Goal: Task Accomplishment & Management: Complete application form

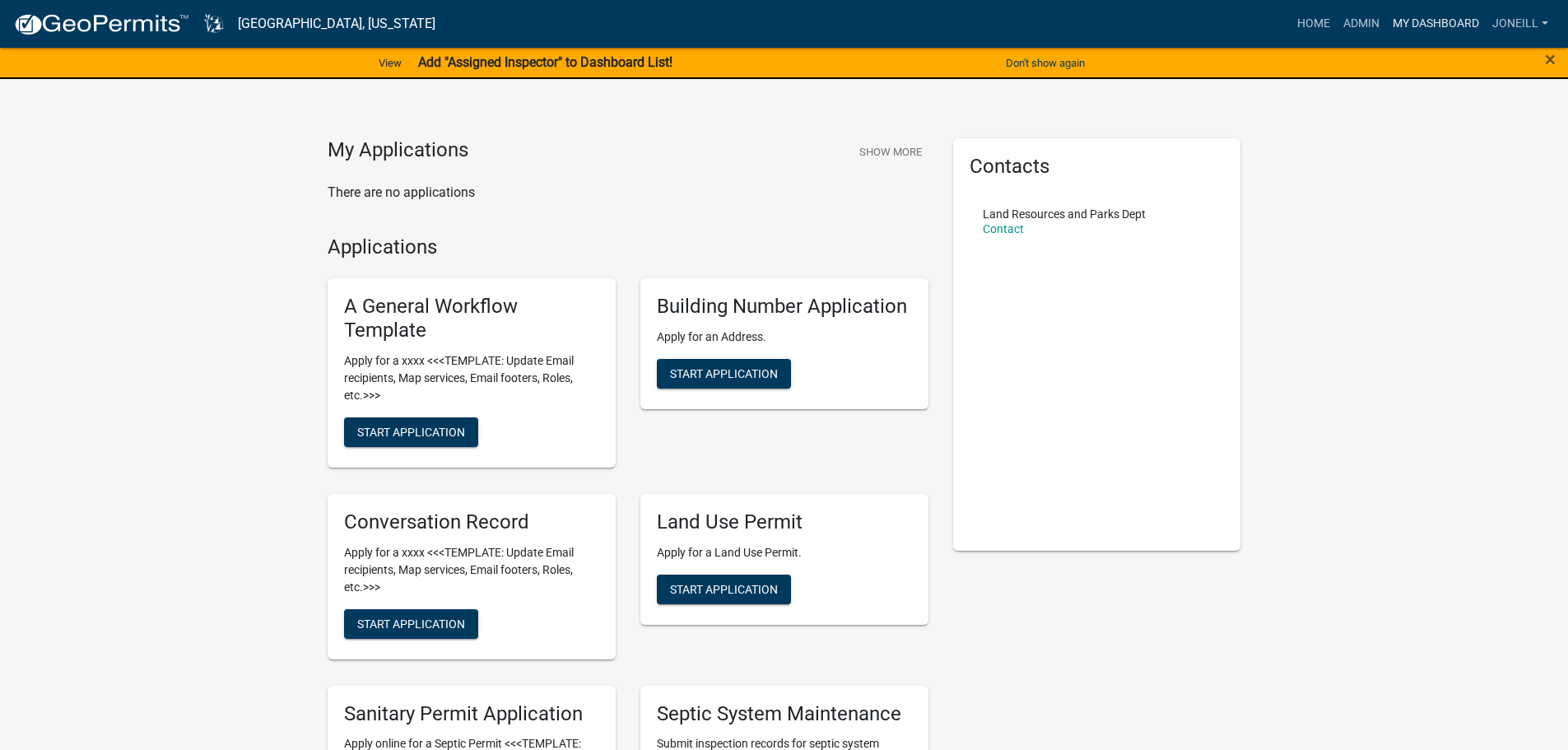
click at [1386, 18] on link "My Dashboard" at bounding box center [1436, 24] width 100 height 32
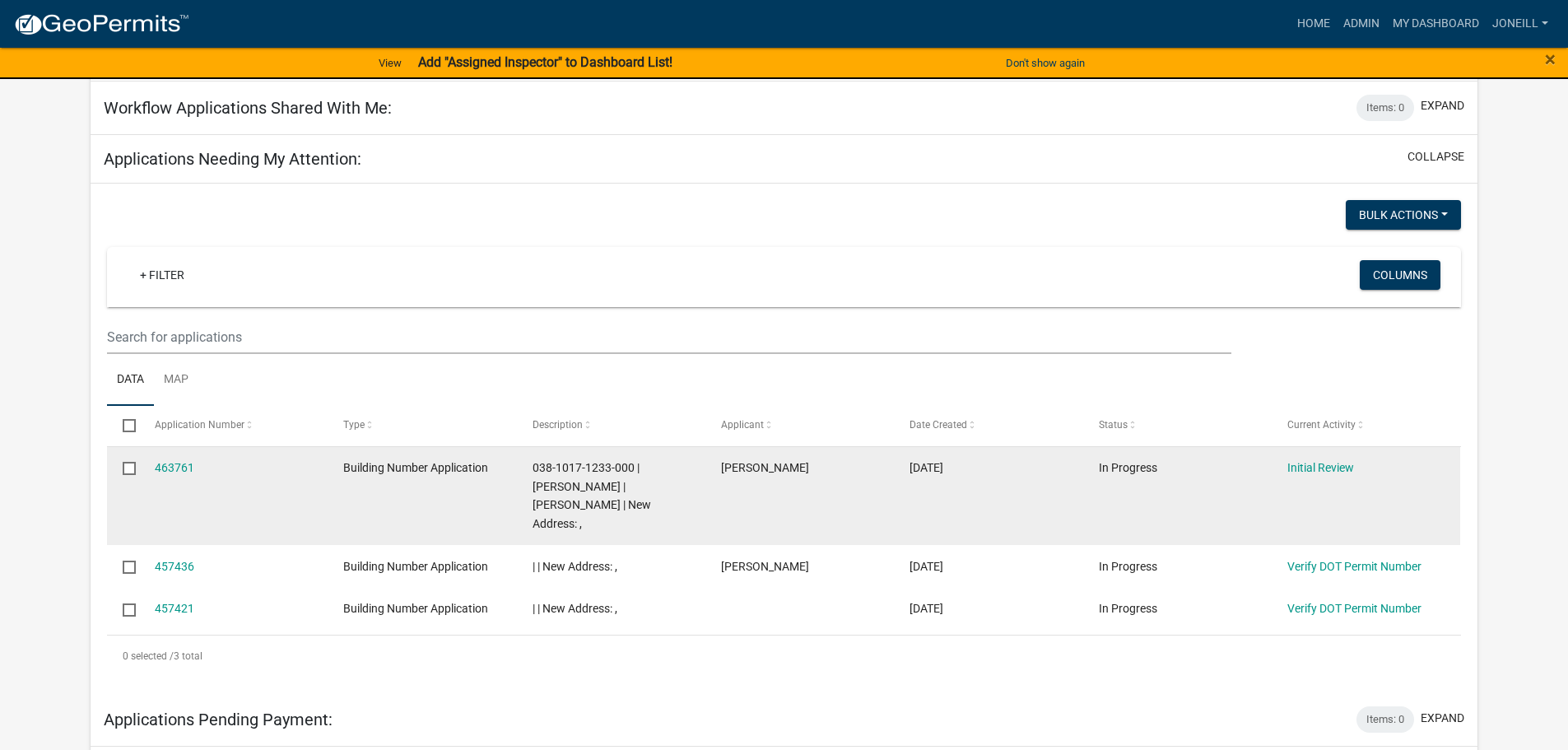
scroll to position [659, 0]
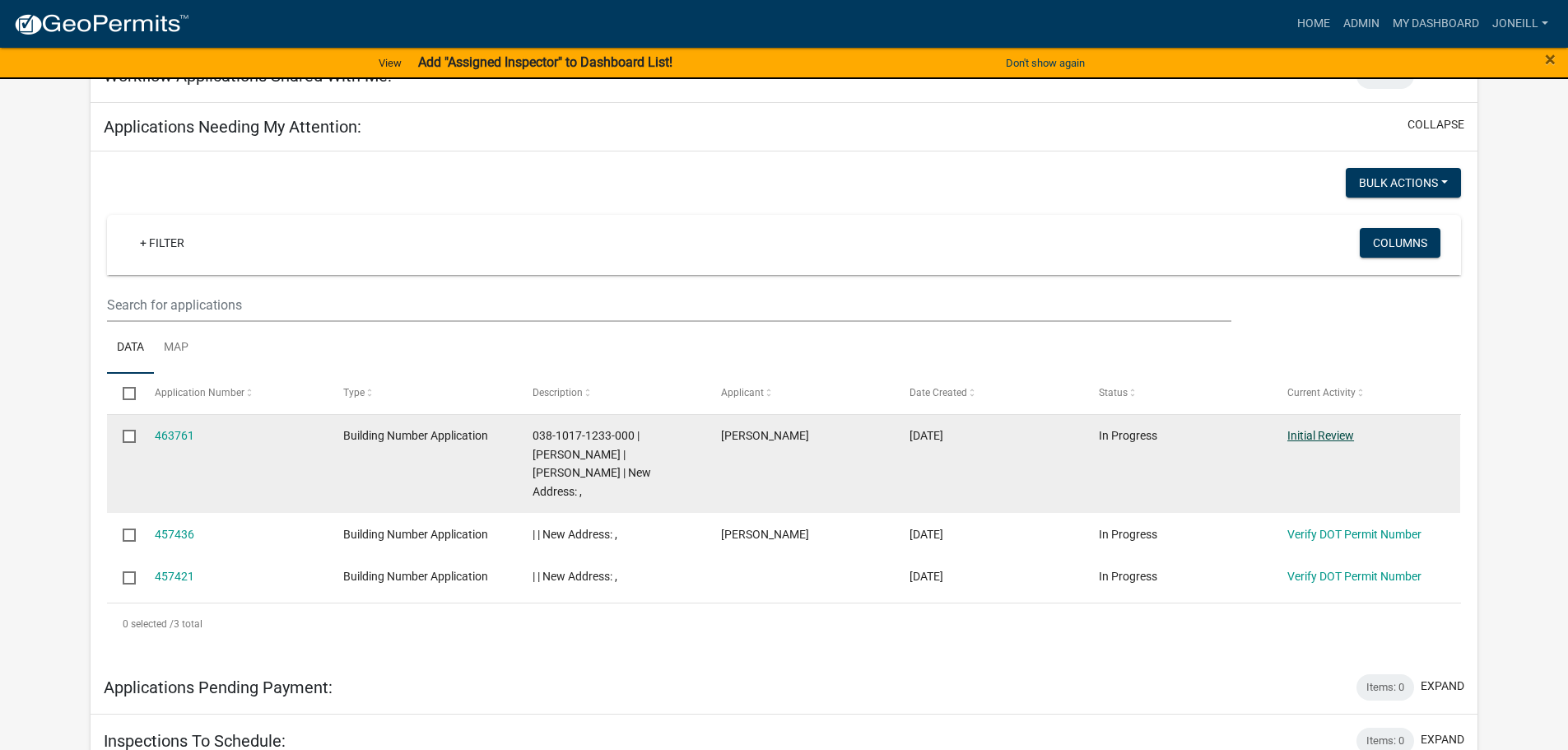
click at [1306, 429] on link "Initial Review" at bounding box center [1321, 435] width 67 height 13
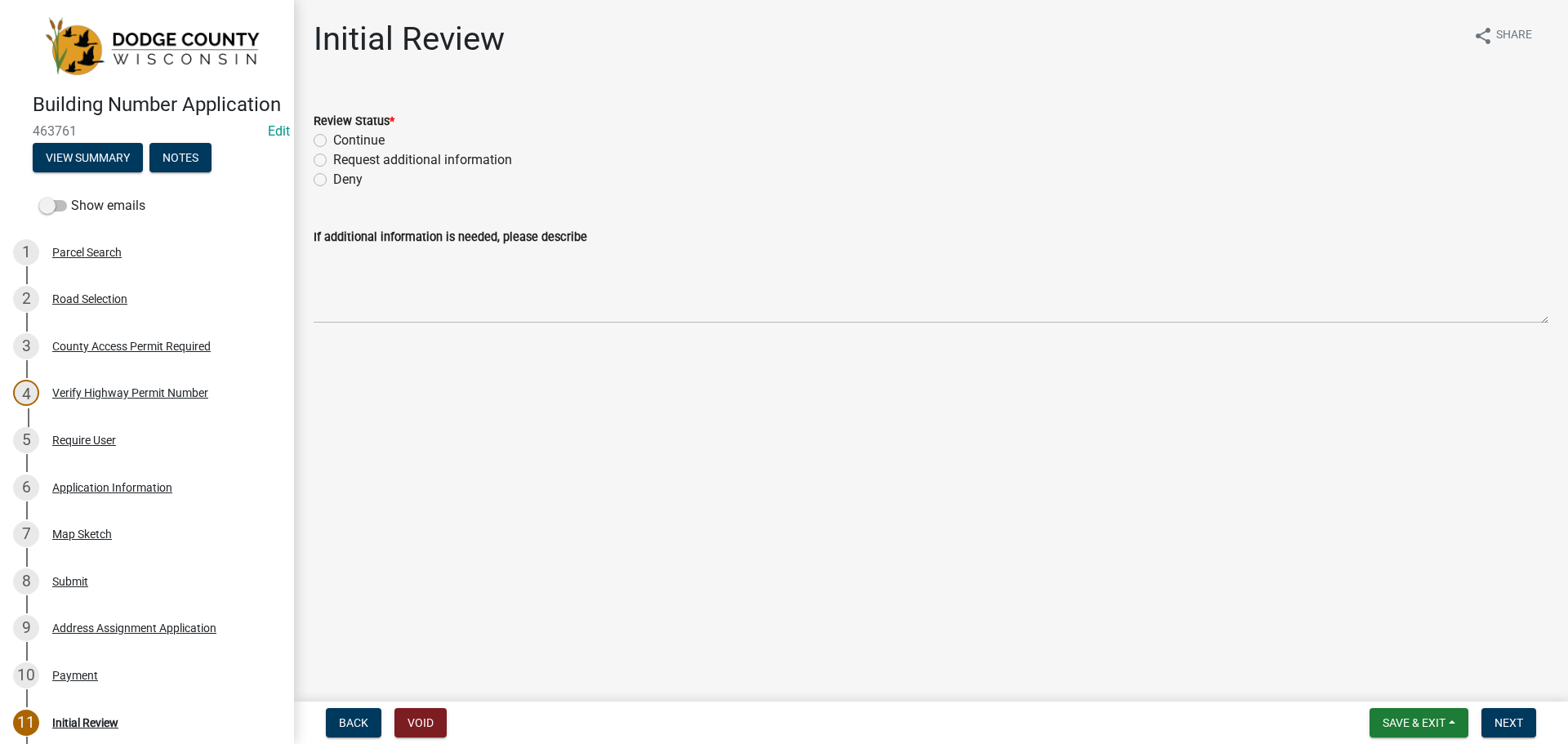
click at [333, 140] on label "Continue" at bounding box center [359, 140] width 52 height 19
click at [333, 140] on input "Continue" at bounding box center [337, 135] width 10 height 10
radio input "true"
click at [1494, 724] on button "Next" at bounding box center [1509, 723] width 55 height 30
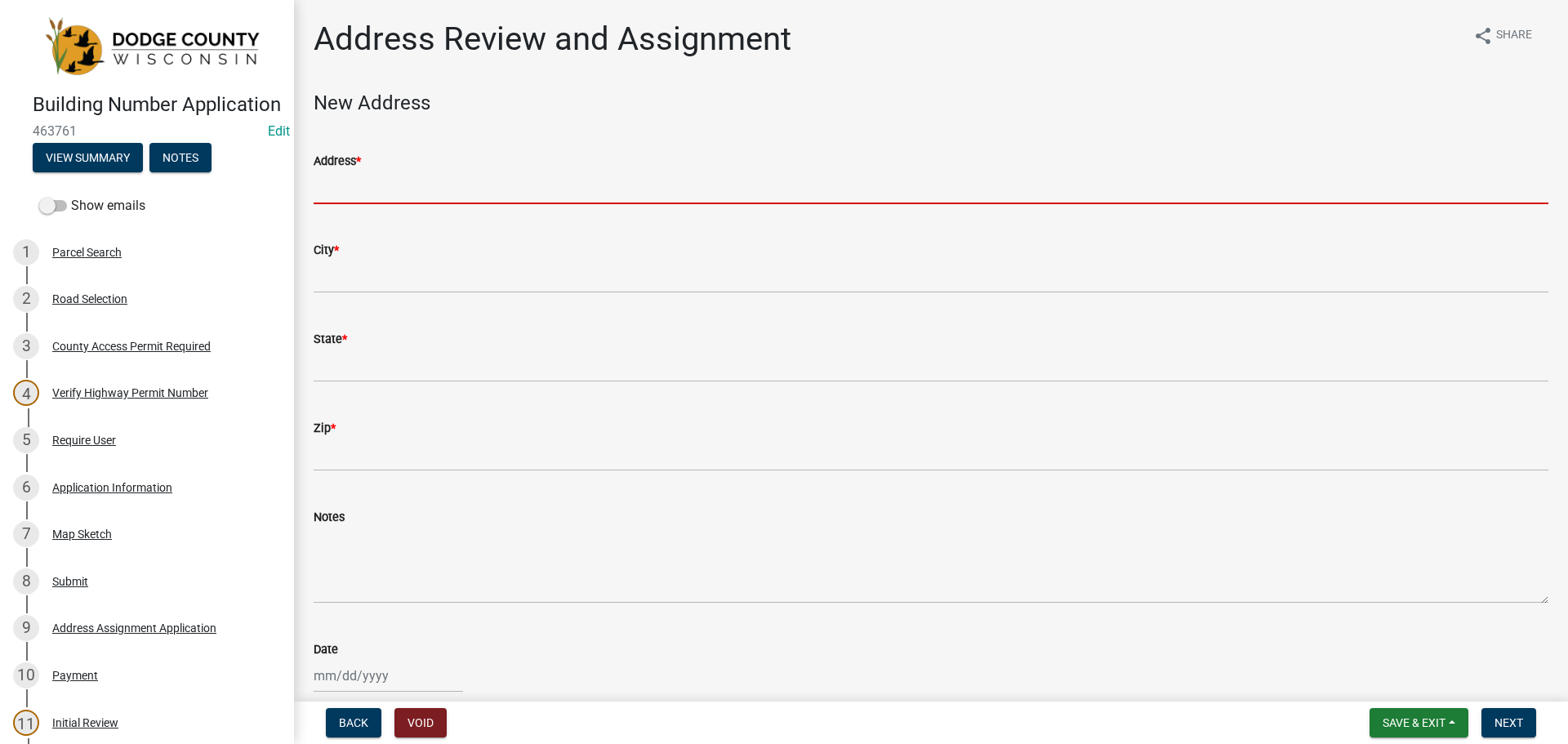
click at [331, 187] on input "Address *" at bounding box center [931, 188] width 1235 height 33
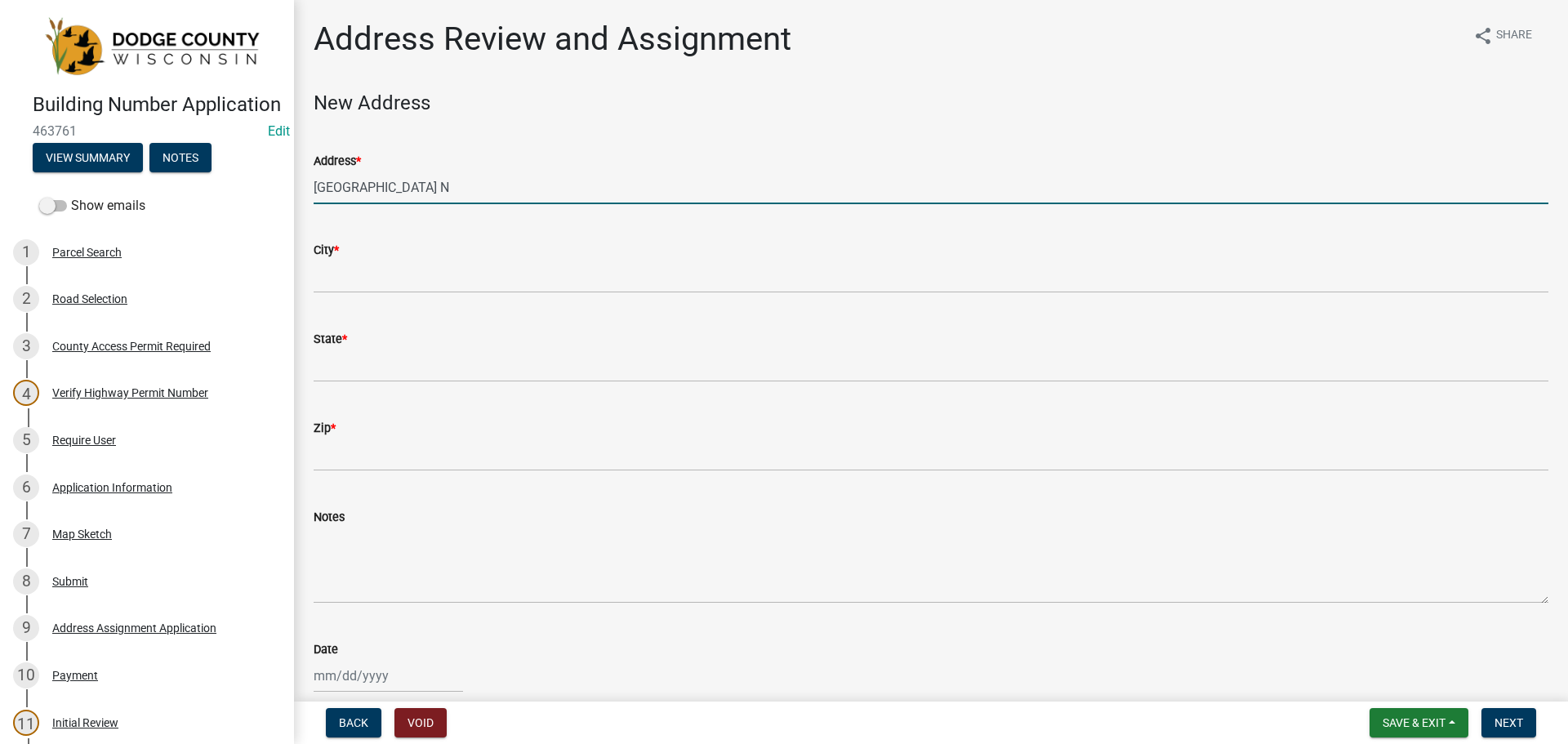
type input "[GEOGRAPHIC_DATA] N"
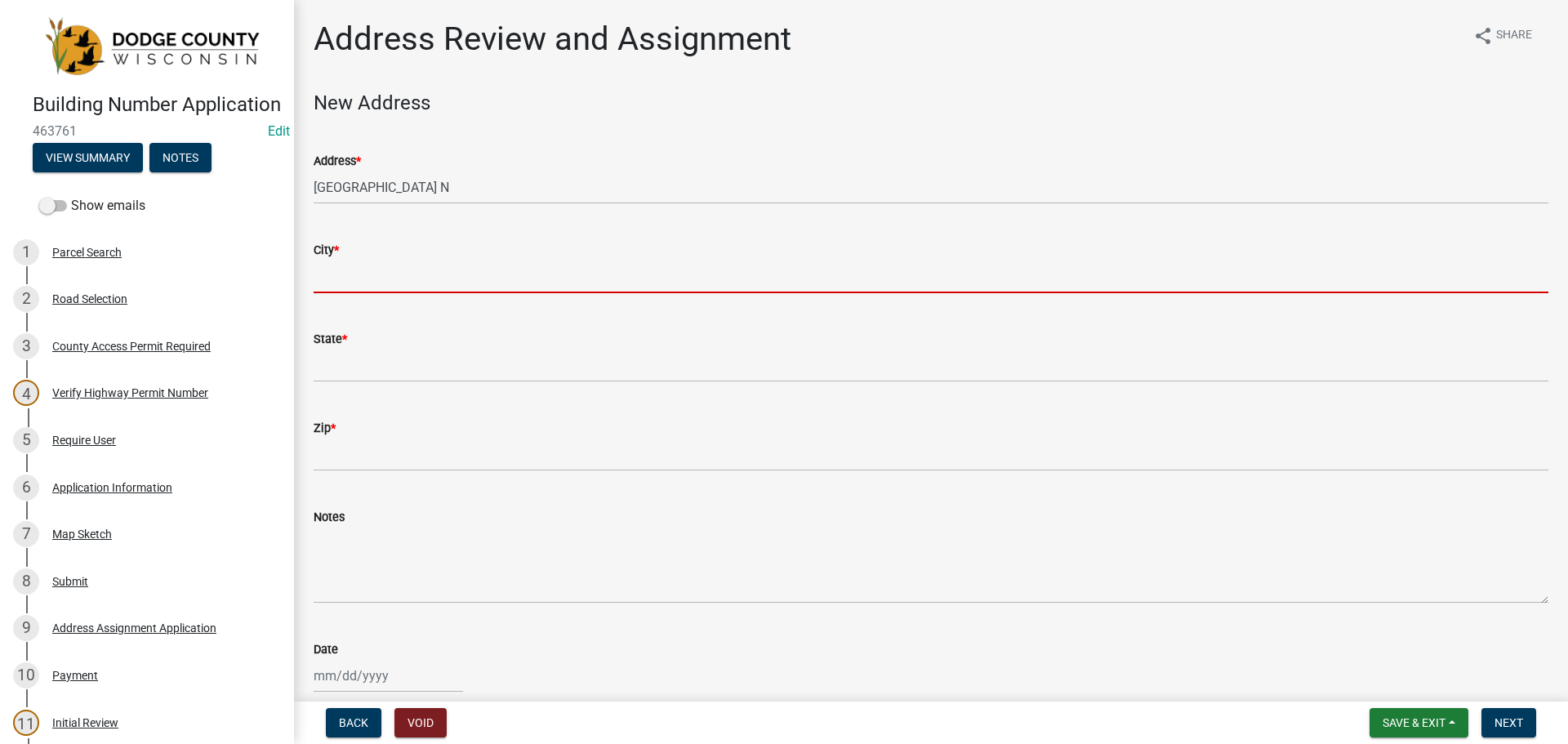
click at [352, 275] on input "City *" at bounding box center [931, 276] width 1235 height 33
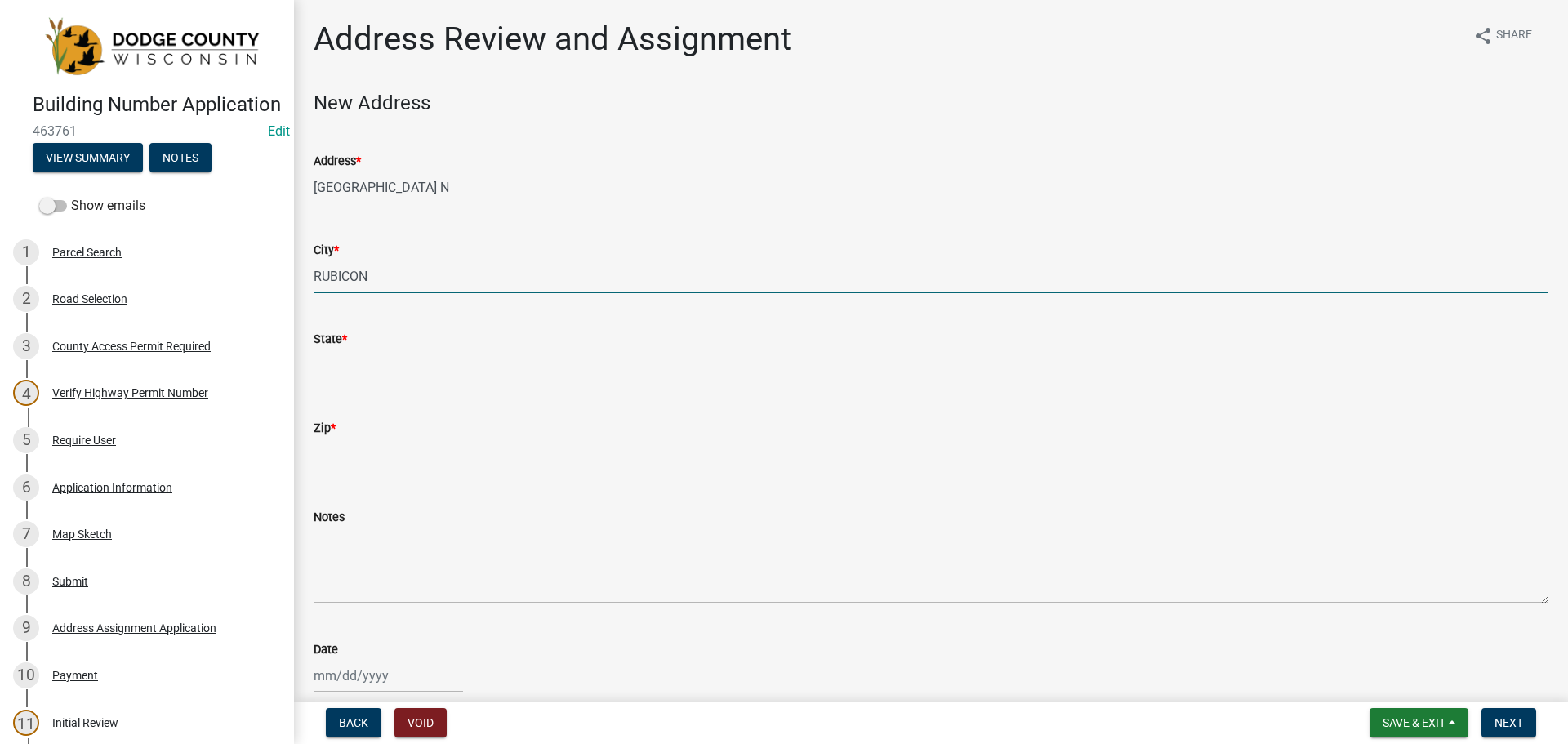
type input "RUBICON"
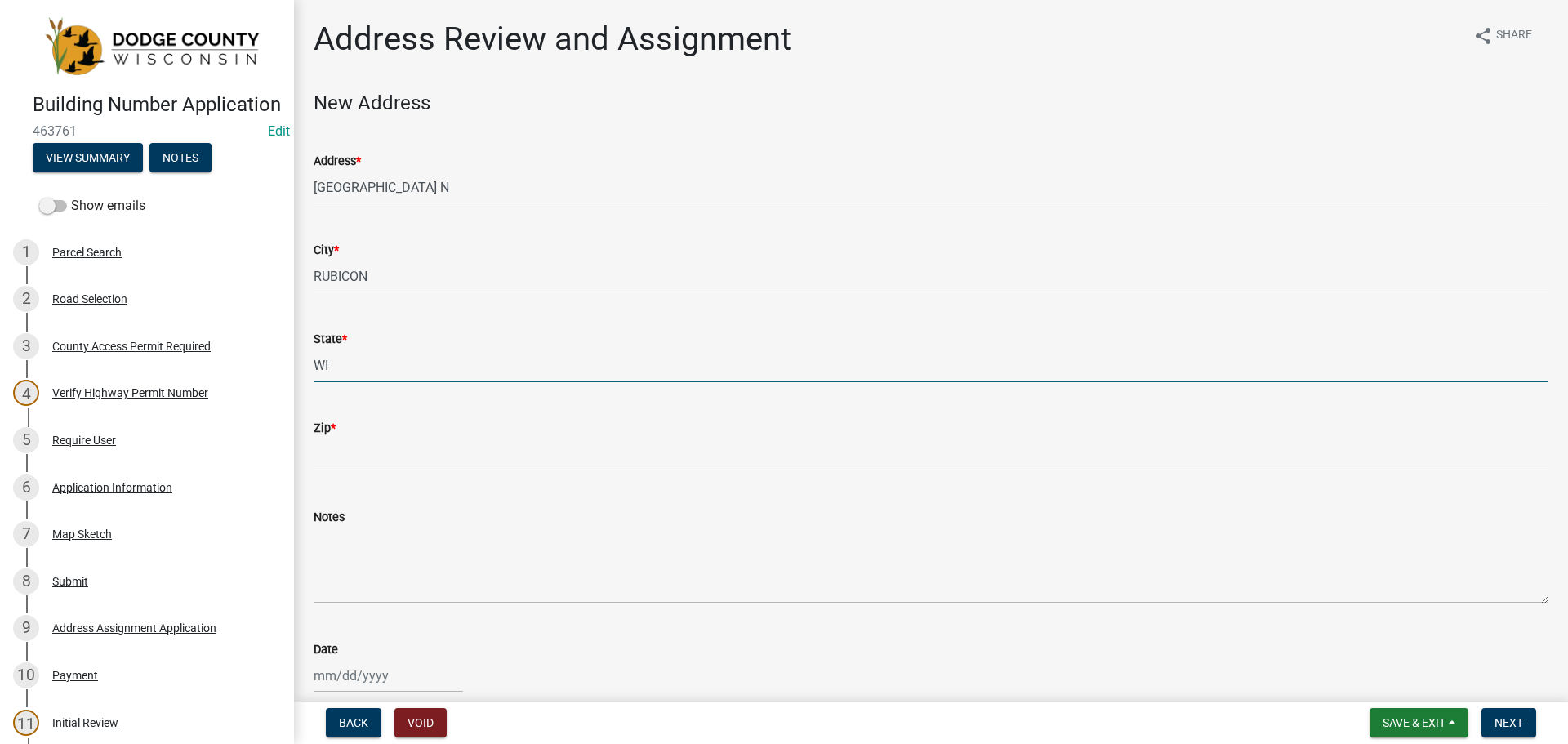
type input "WI"
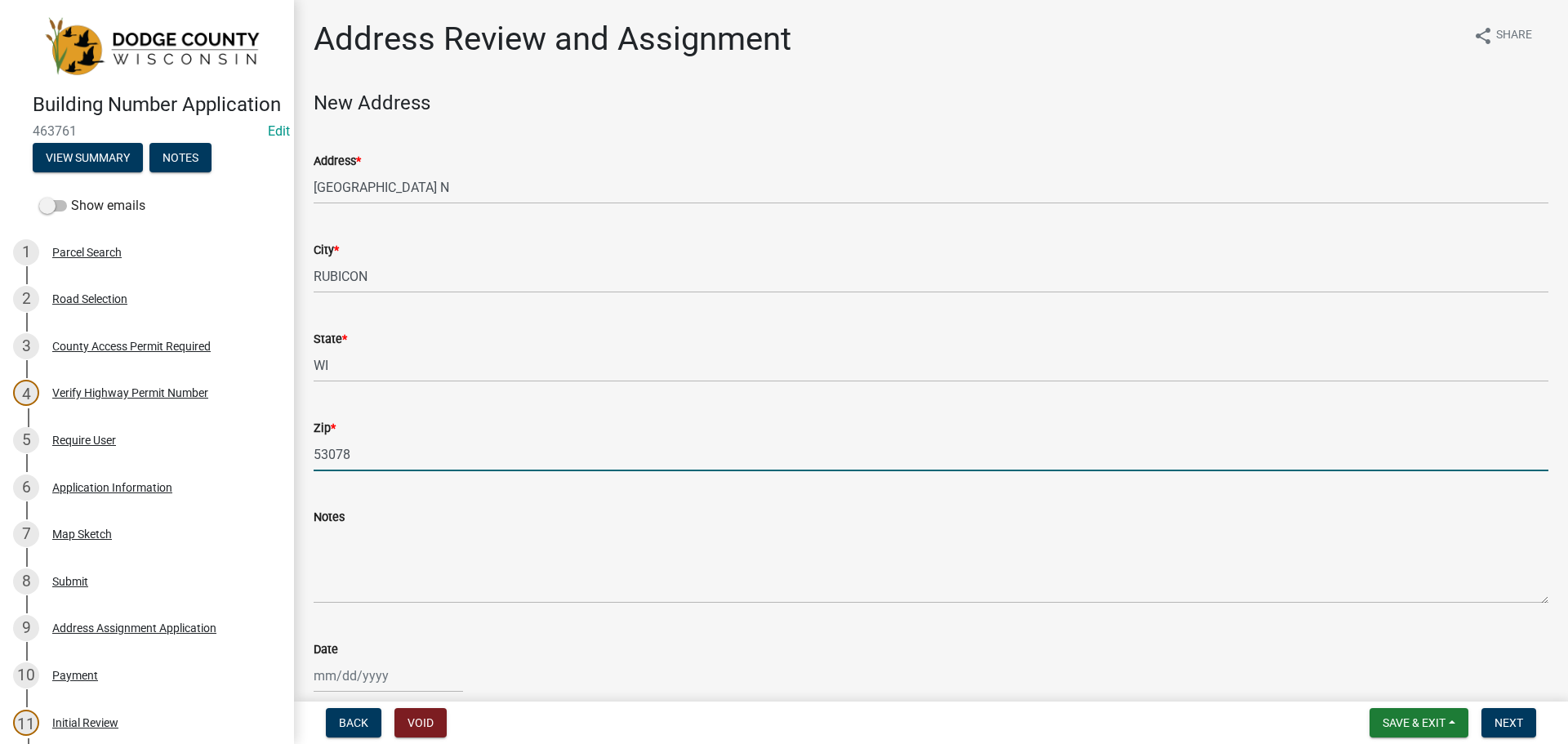
type input "53078"
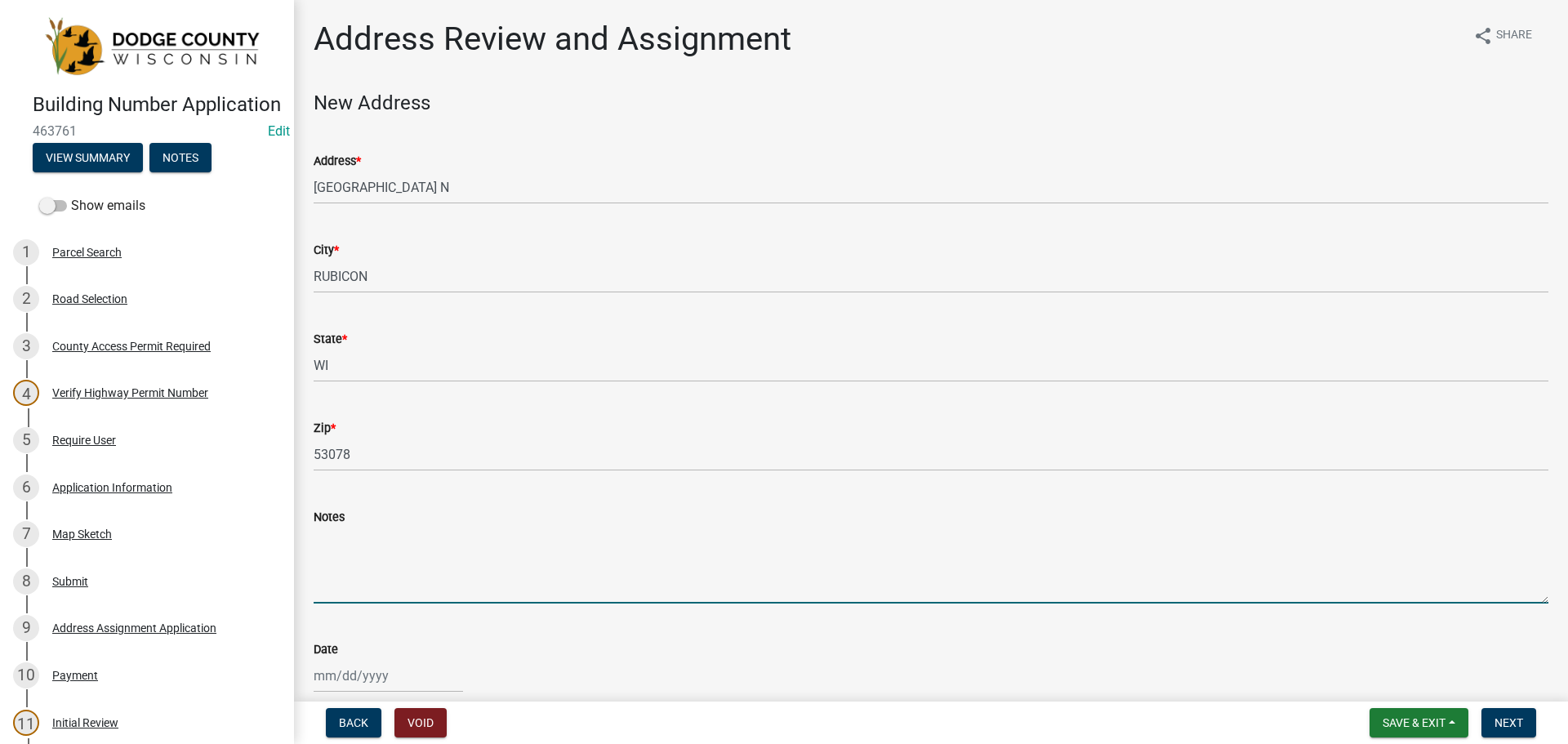
click at [369, 534] on textarea "Notes" at bounding box center [931, 565] width 1235 height 77
click at [314, 536] on textarea "2025-0777" at bounding box center [931, 565] width 1235 height 77
click at [520, 543] on textarea "Activity Number: 2025-0777" at bounding box center [931, 565] width 1235 height 77
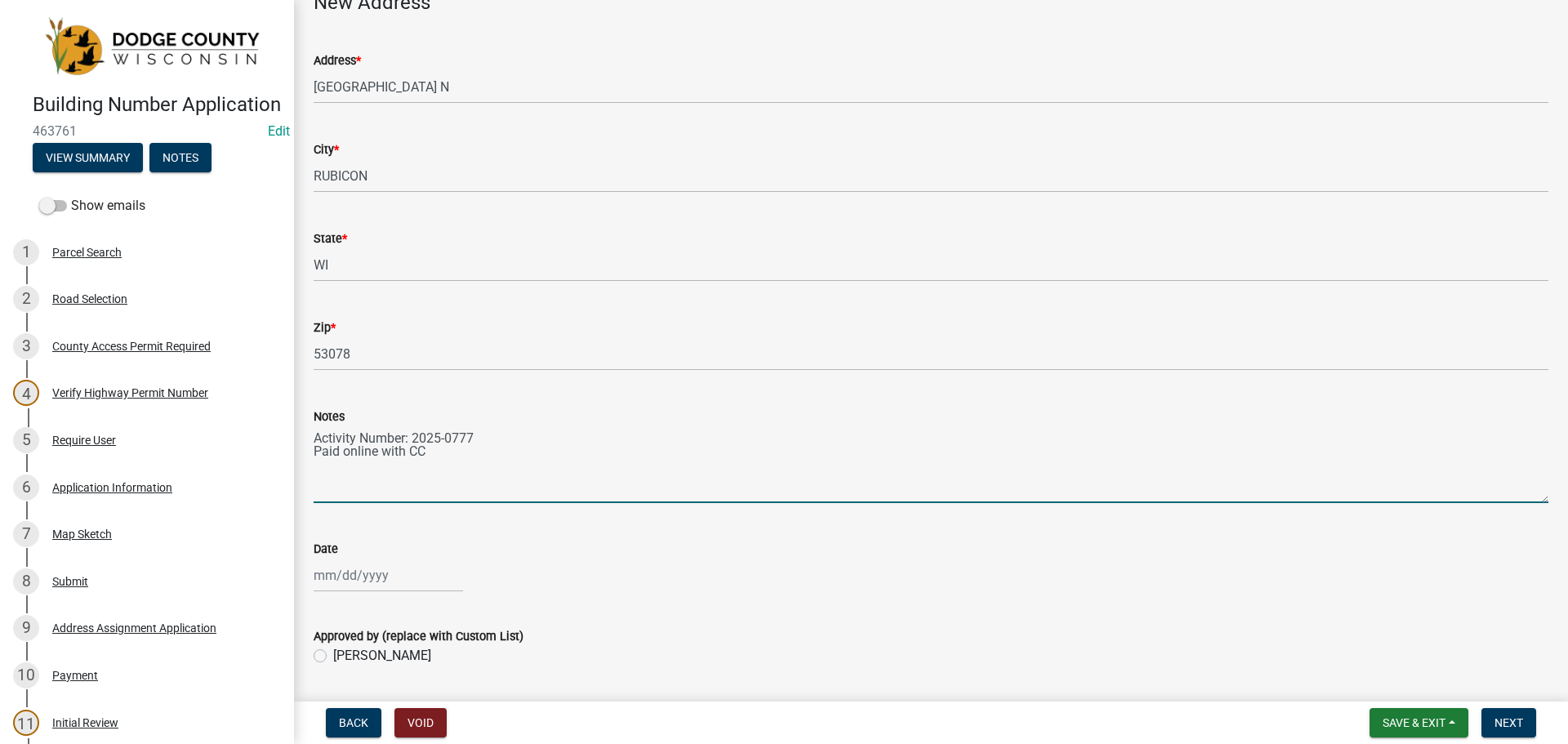
scroll to position [150, 0]
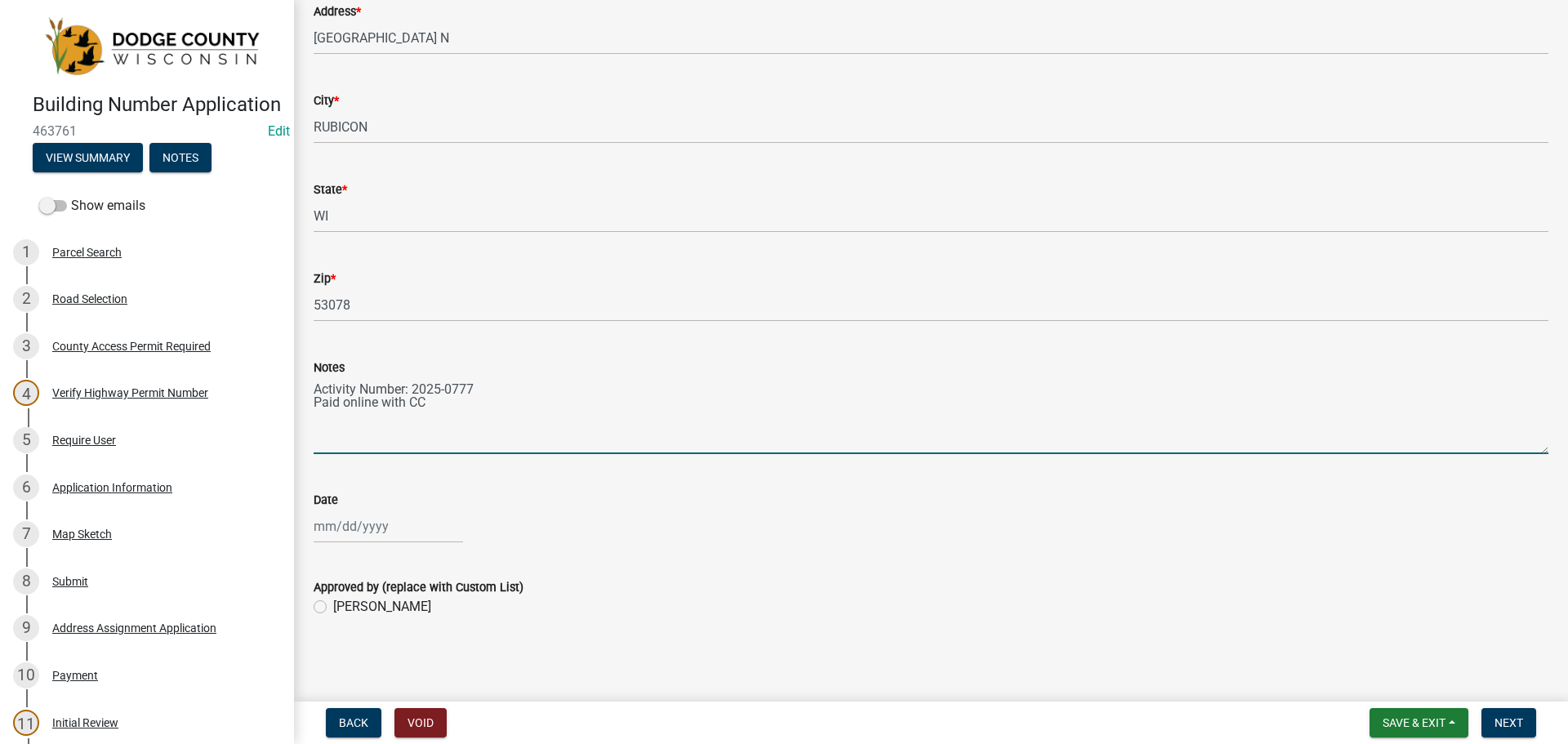
type textarea "Activity Number: 2025-0777 Paid online with CC"
click at [388, 520] on div at bounding box center [388, 526] width 150 height 33
select select "8"
select select "2025"
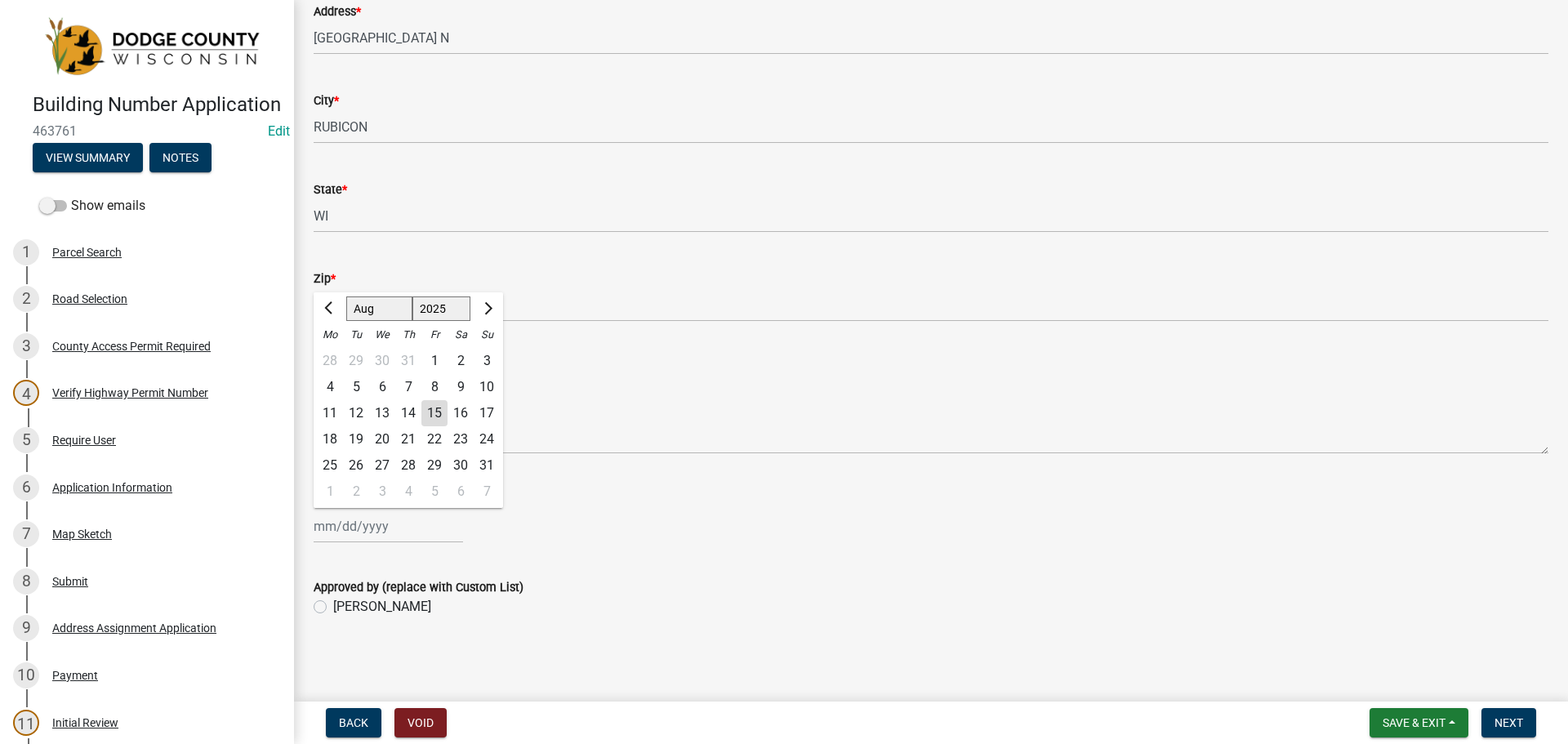
click at [436, 410] on div "15" at bounding box center [435, 413] width 26 height 26
type input "[DATE]"
click at [333, 611] on label "[PERSON_NAME]" at bounding box center [382, 606] width 98 height 19
click at [333, 607] on input "[PERSON_NAME]" at bounding box center [337, 602] width 10 height 10
radio input "true"
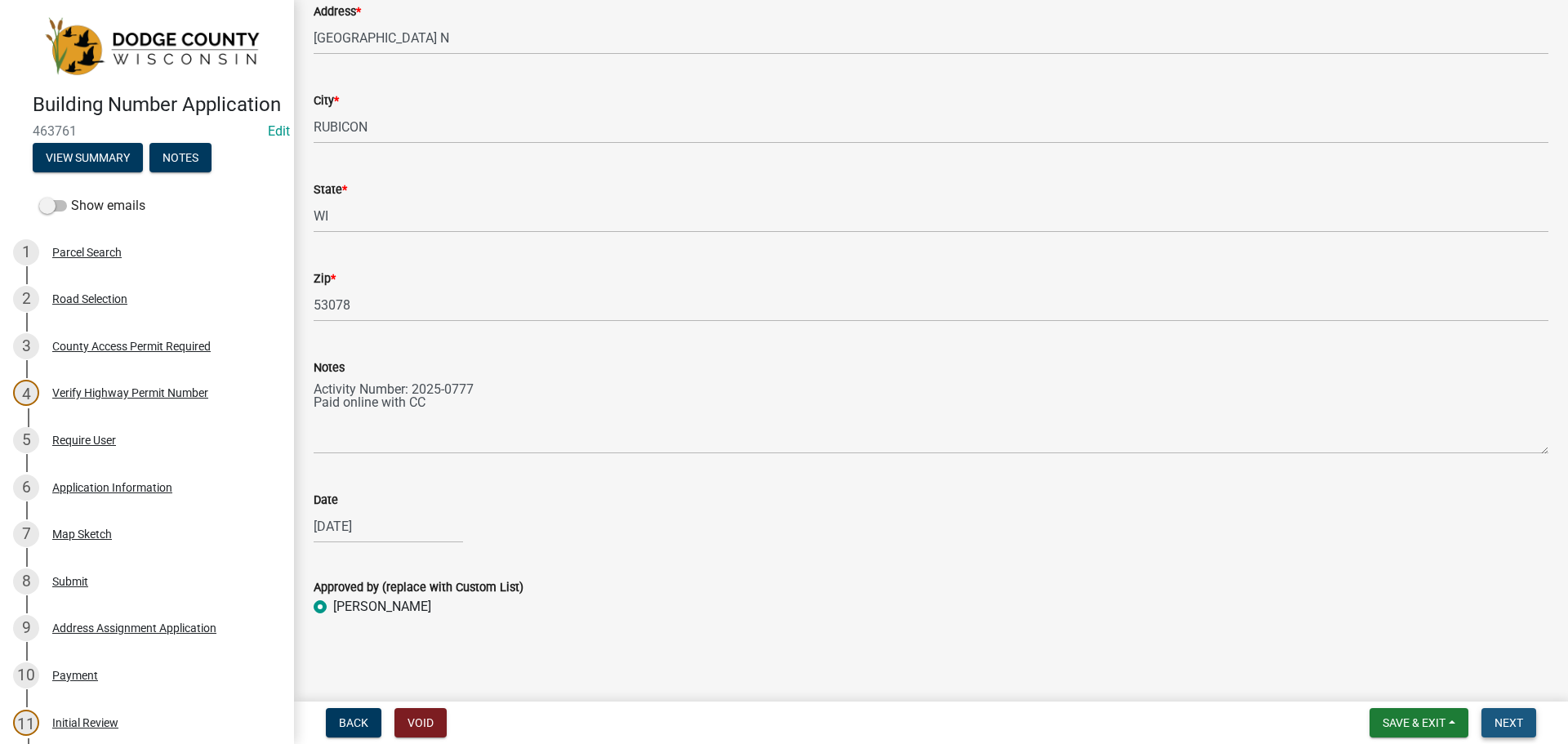
click at [1515, 725] on span "Next" at bounding box center [1509, 723] width 29 height 13
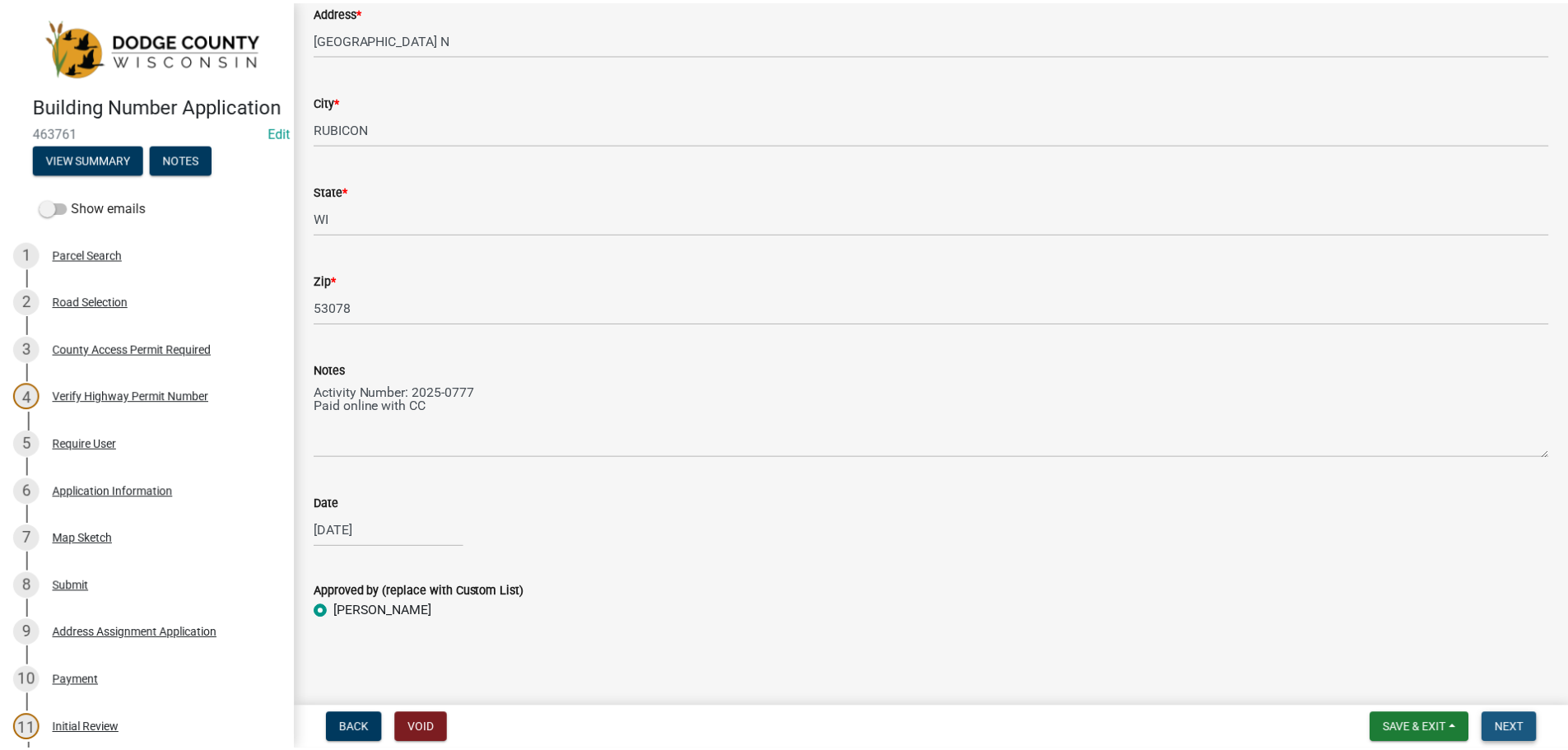
scroll to position [0, 0]
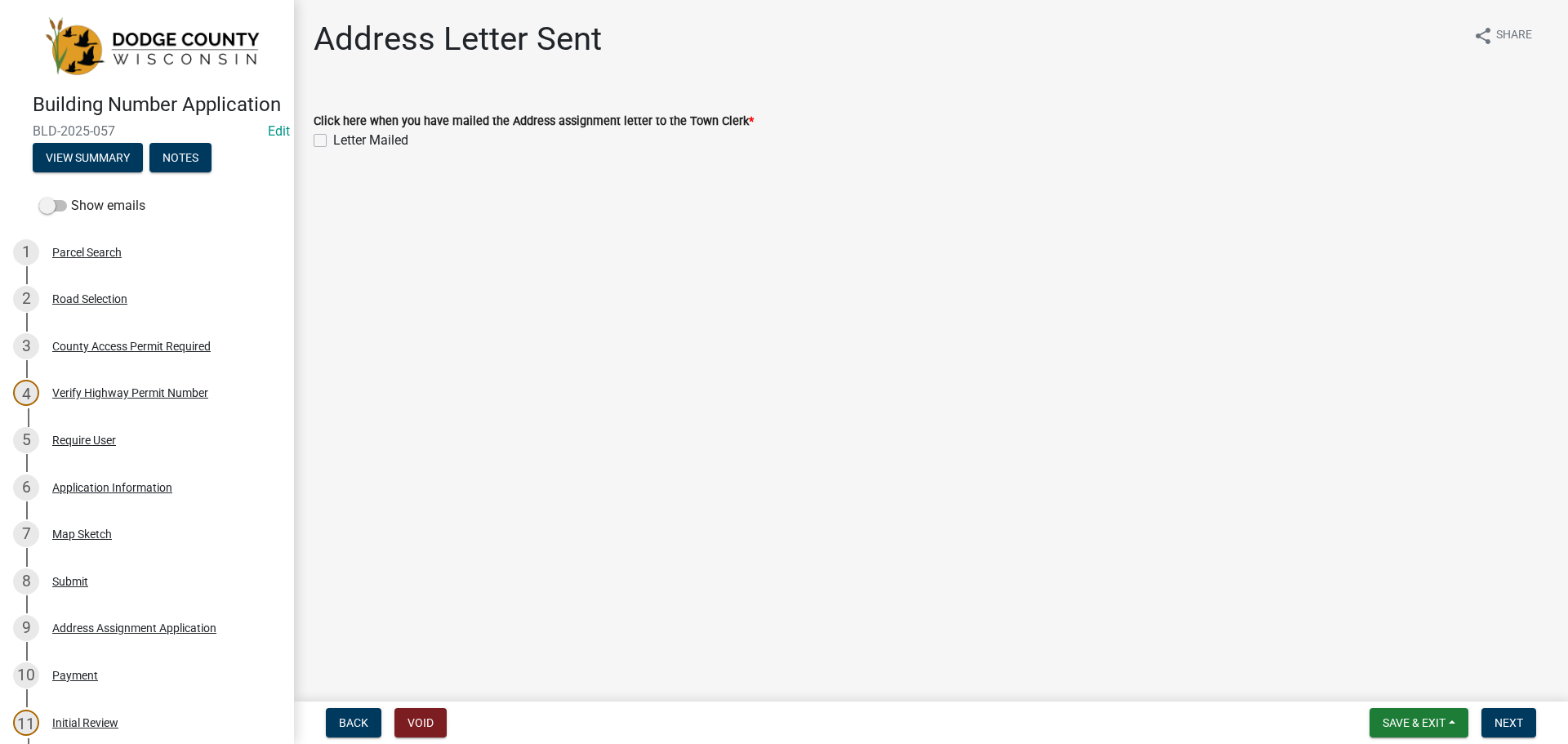
click at [333, 140] on label "Letter Mailed" at bounding box center [370, 140] width 75 height 19
click at [333, 140] on input "Letter Mailed" at bounding box center [337, 135] width 10 height 10
checkbox input "true"
click at [1496, 714] on button "Next" at bounding box center [1509, 723] width 55 height 30
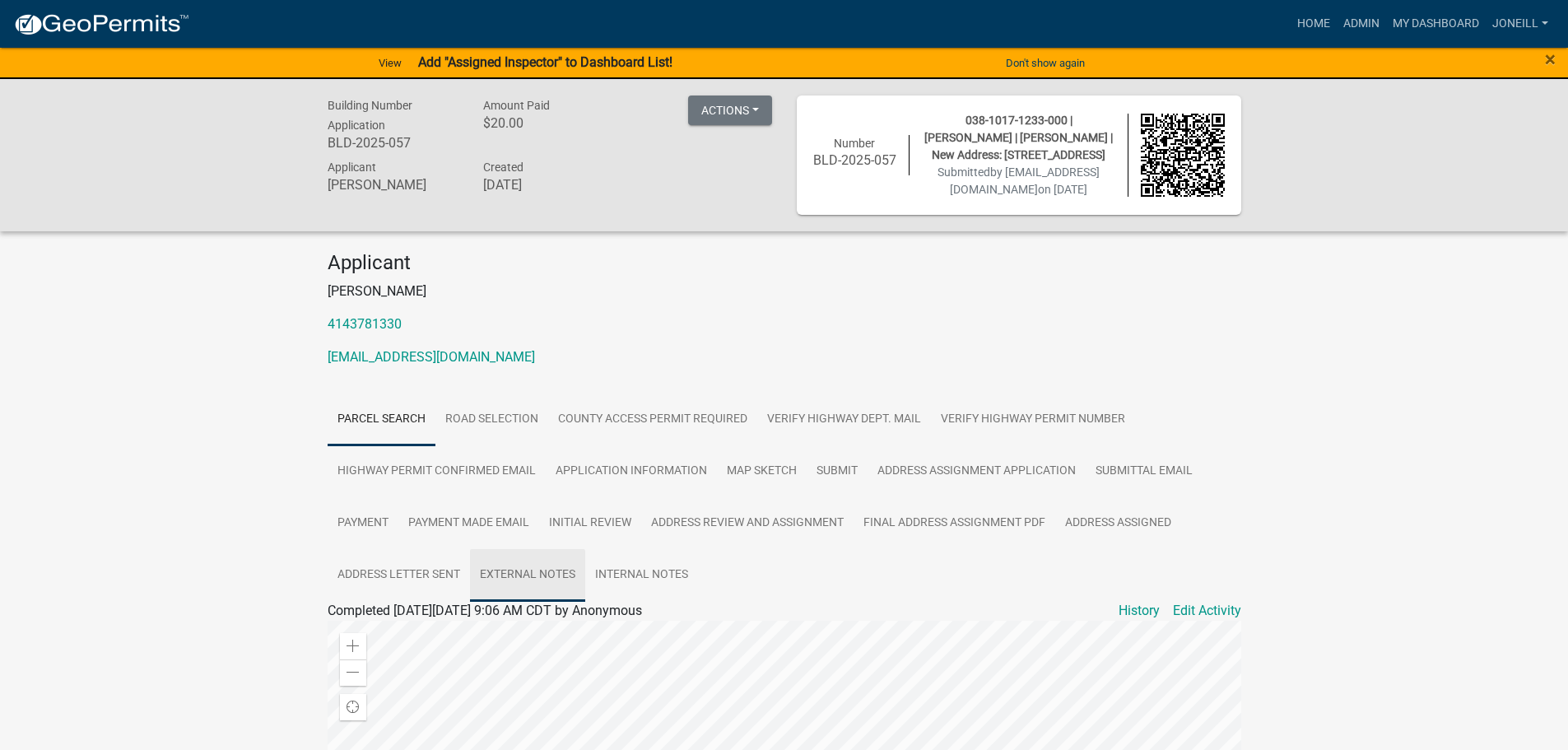
click at [526, 602] on link "External Notes" at bounding box center [527, 575] width 116 height 53
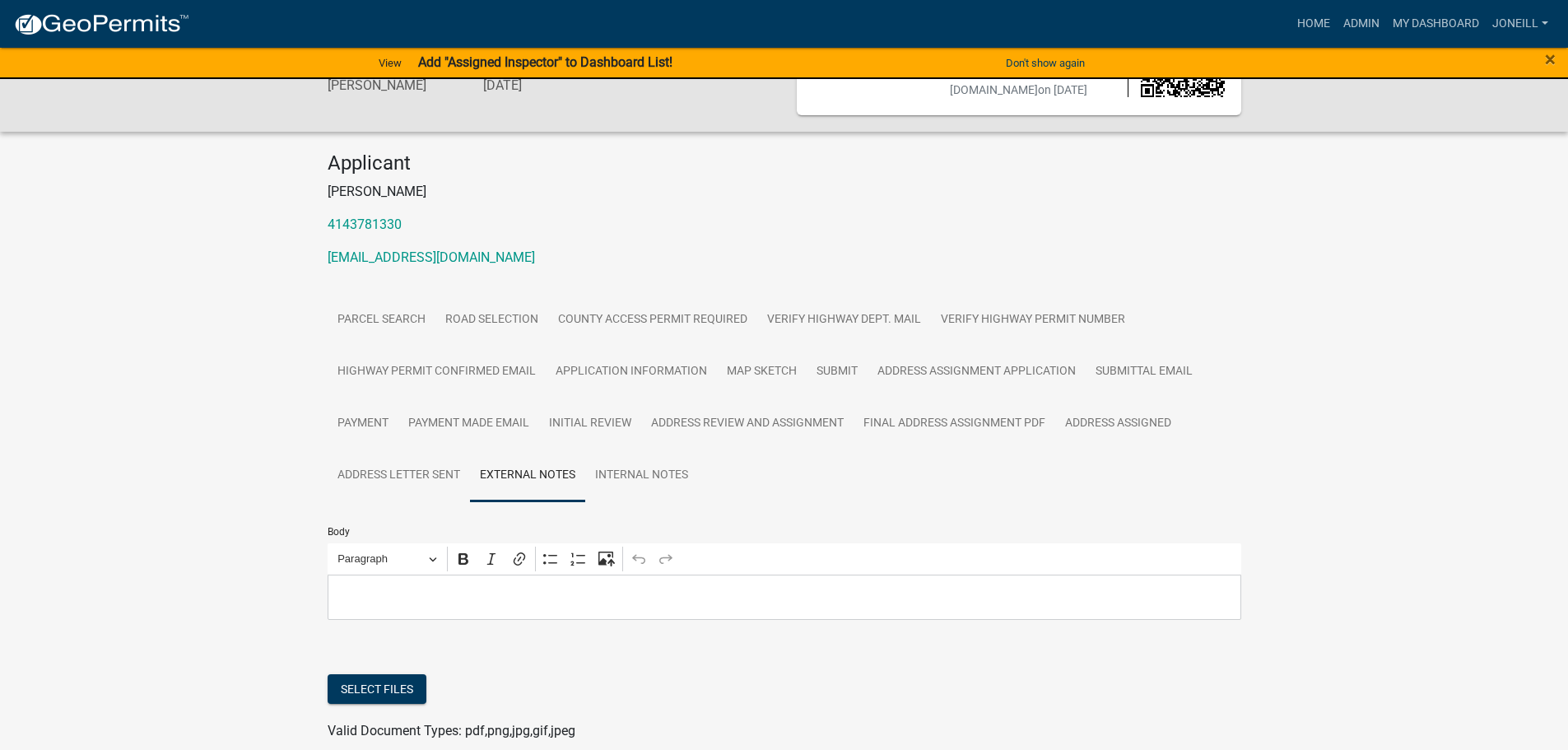
scroll to position [244, 0]
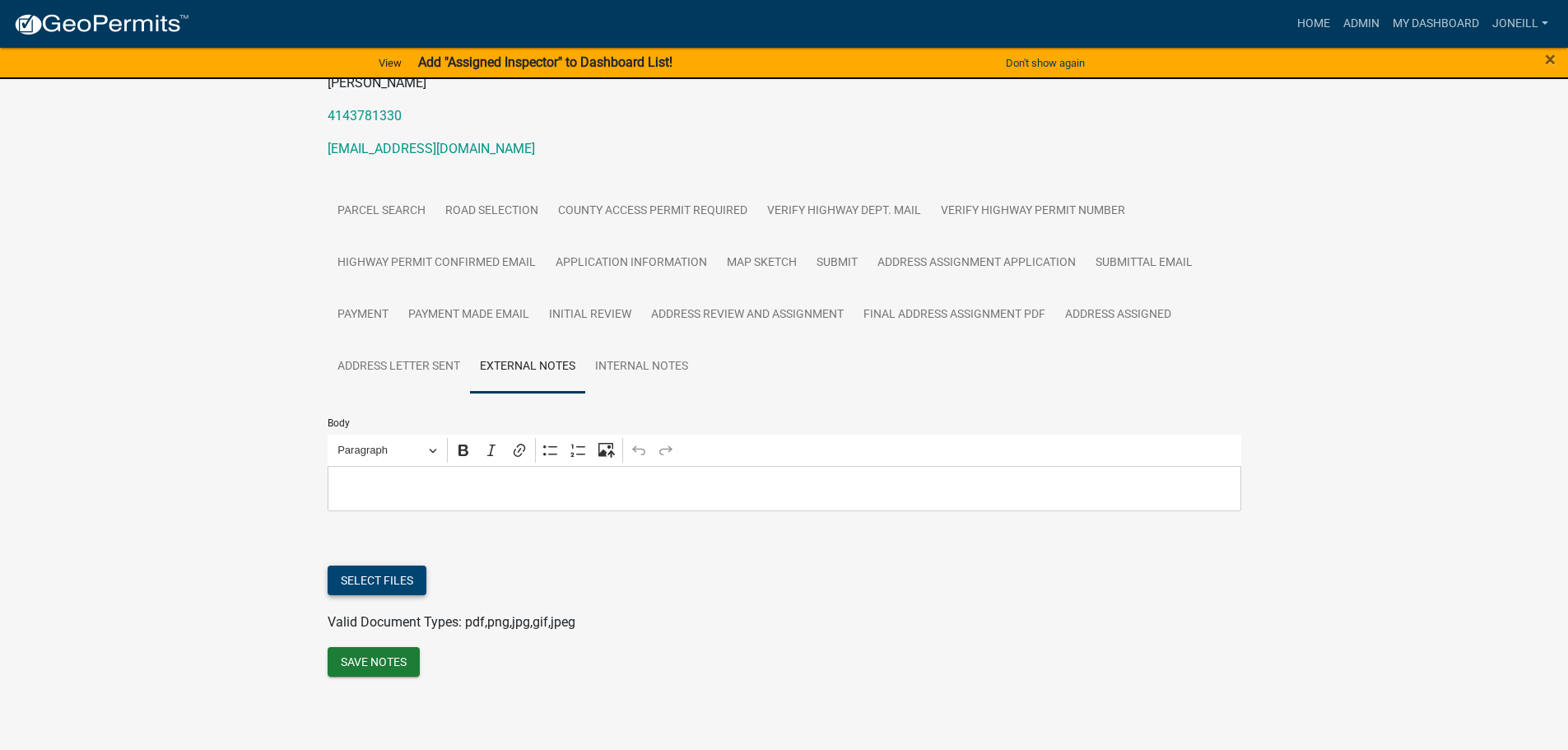
click at [392, 580] on button "Select files" at bounding box center [377, 580] width 99 height 30
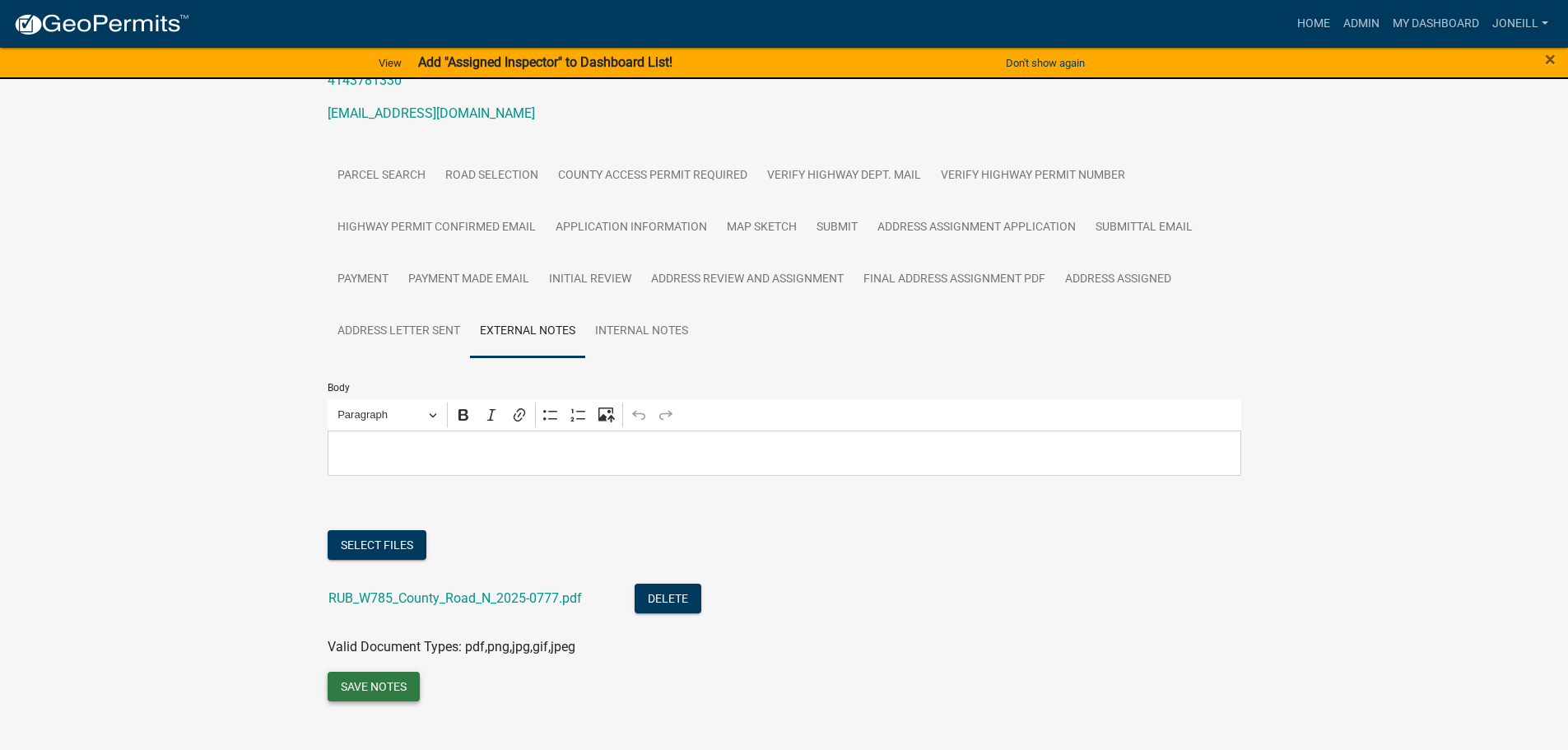
click at [389, 702] on button "Save Notes" at bounding box center [374, 687] width 92 height 30
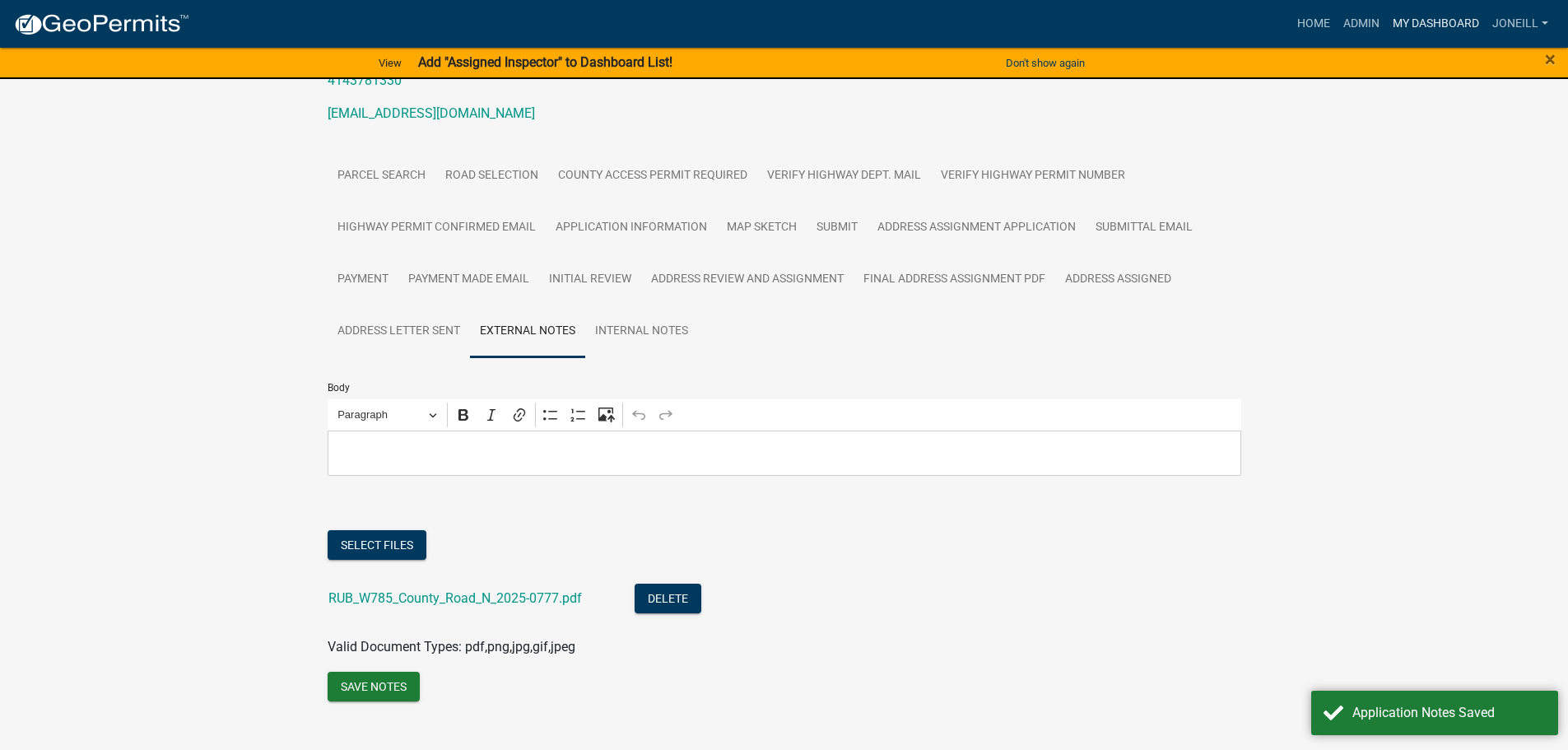
click at [1387, 20] on link "My Dashboard" at bounding box center [1436, 24] width 100 height 32
